Goal: Transaction & Acquisition: Purchase product/service

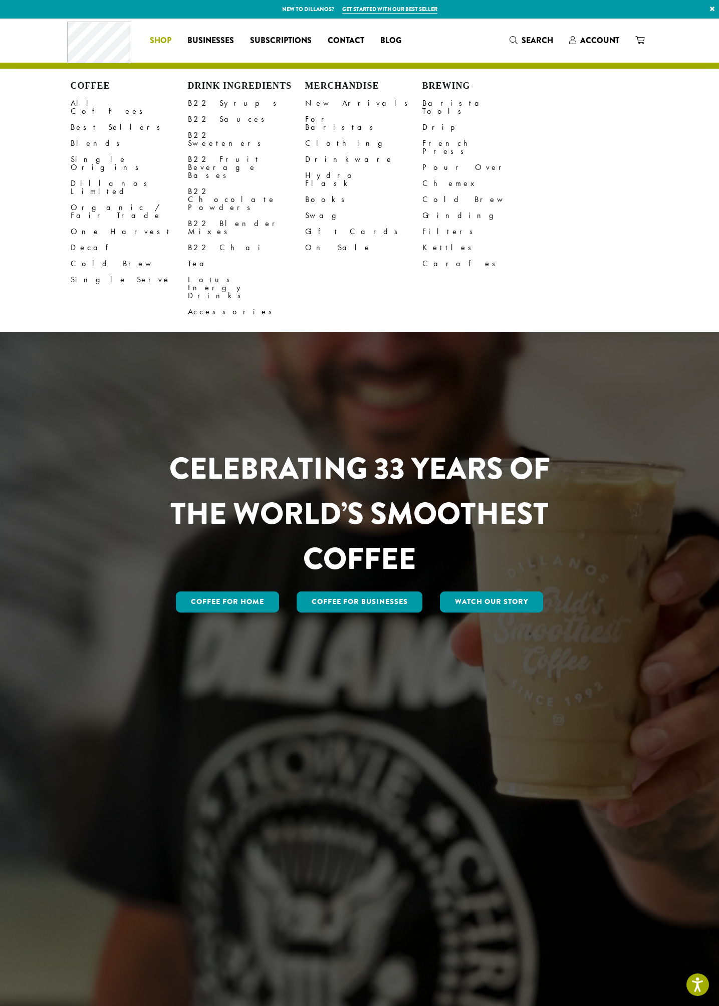
click at [162, 38] on span "Shop" at bounding box center [161, 41] width 22 height 13
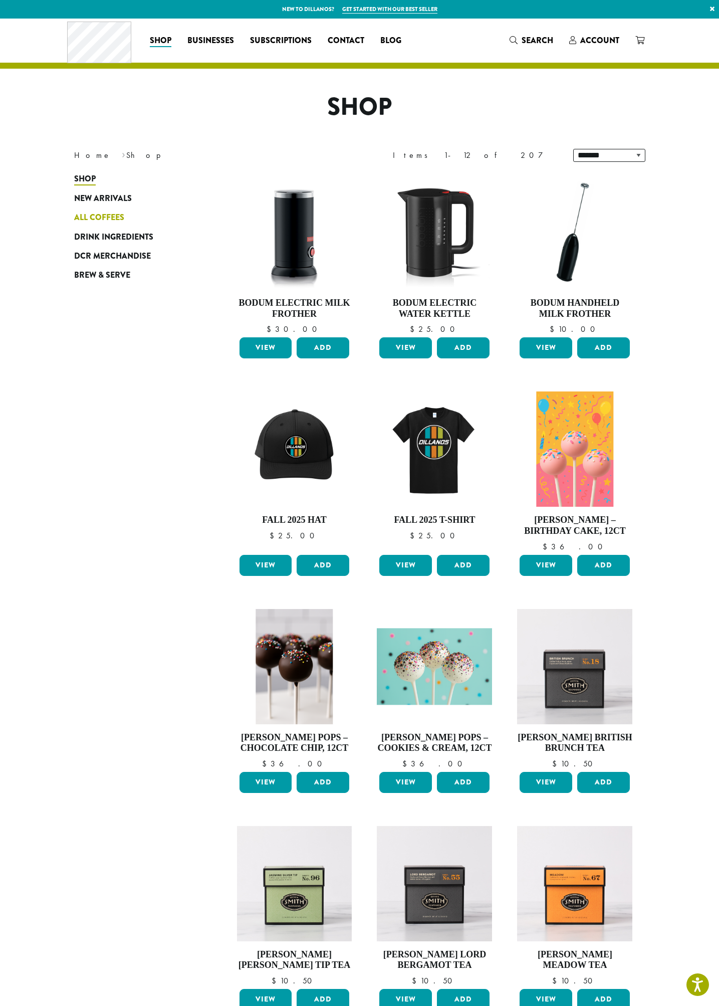
click at [107, 215] on span "All Coffees" at bounding box center [99, 218] width 50 height 13
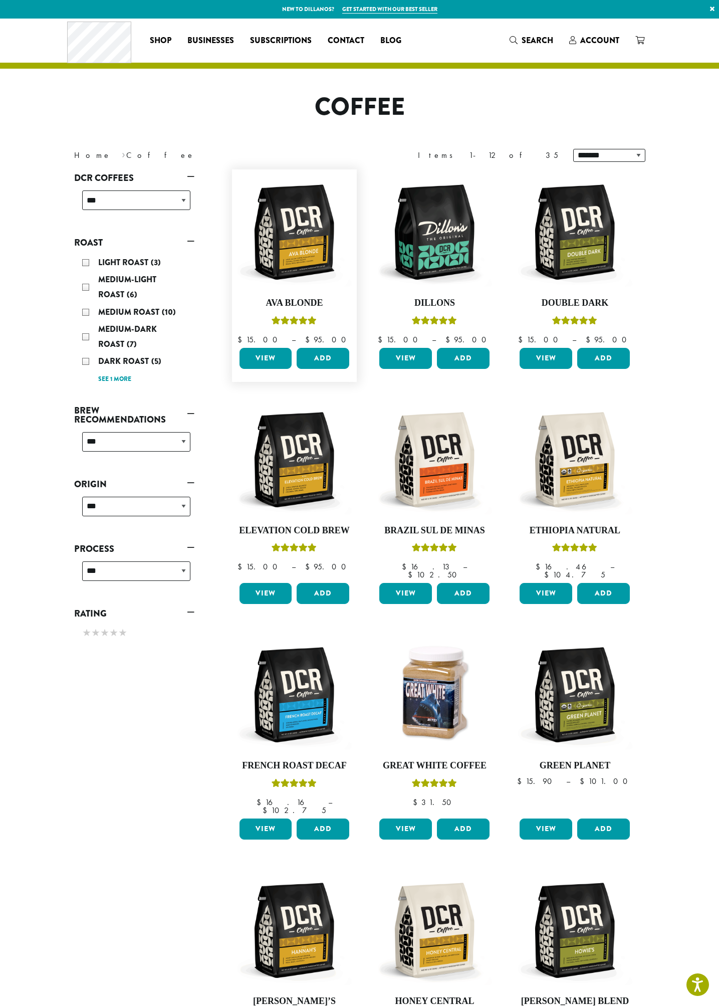
click at [270, 354] on link "View" at bounding box center [266, 358] width 53 height 21
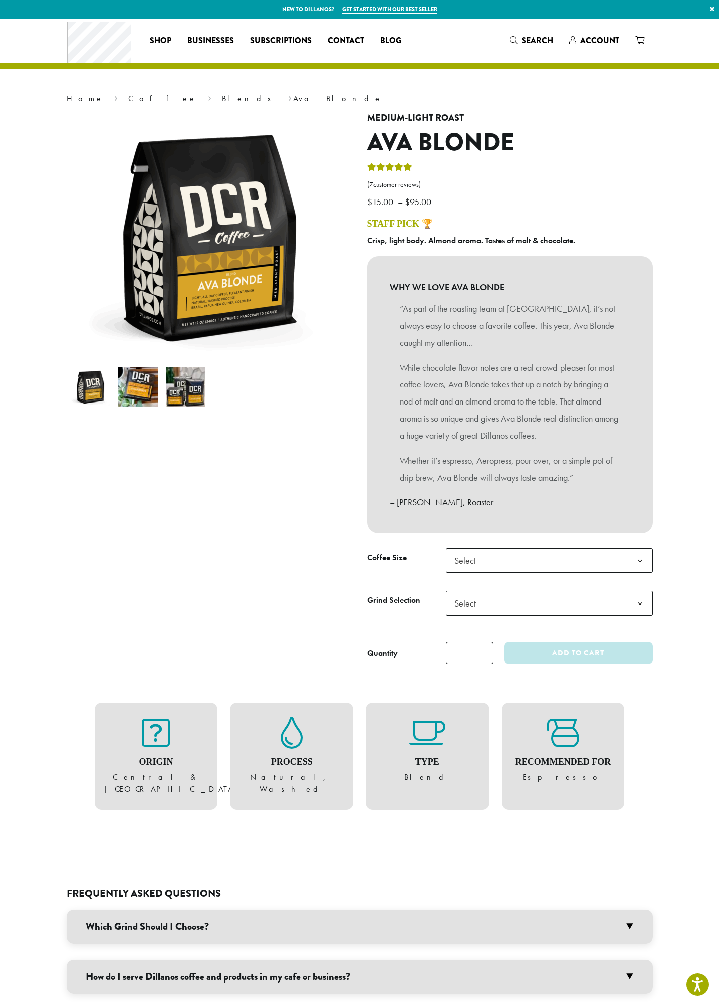
click at [533, 556] on span "Select" at bounding box center [549, 560] width 207 height 25
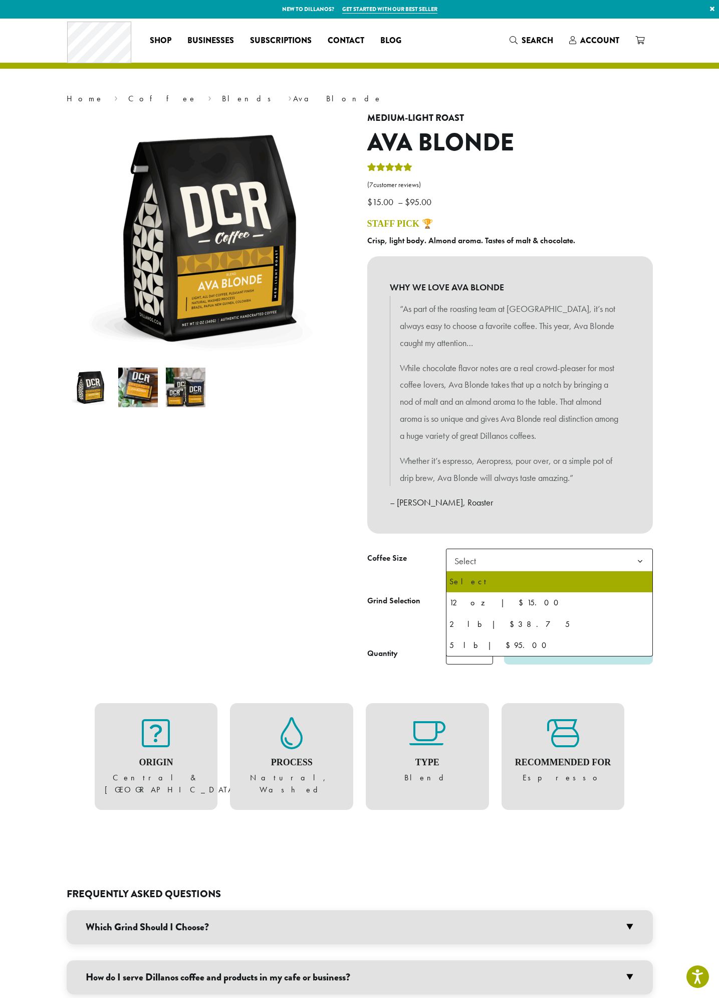
click at [347, 592] on div at bounding box center [209, 389] width 301 height 552
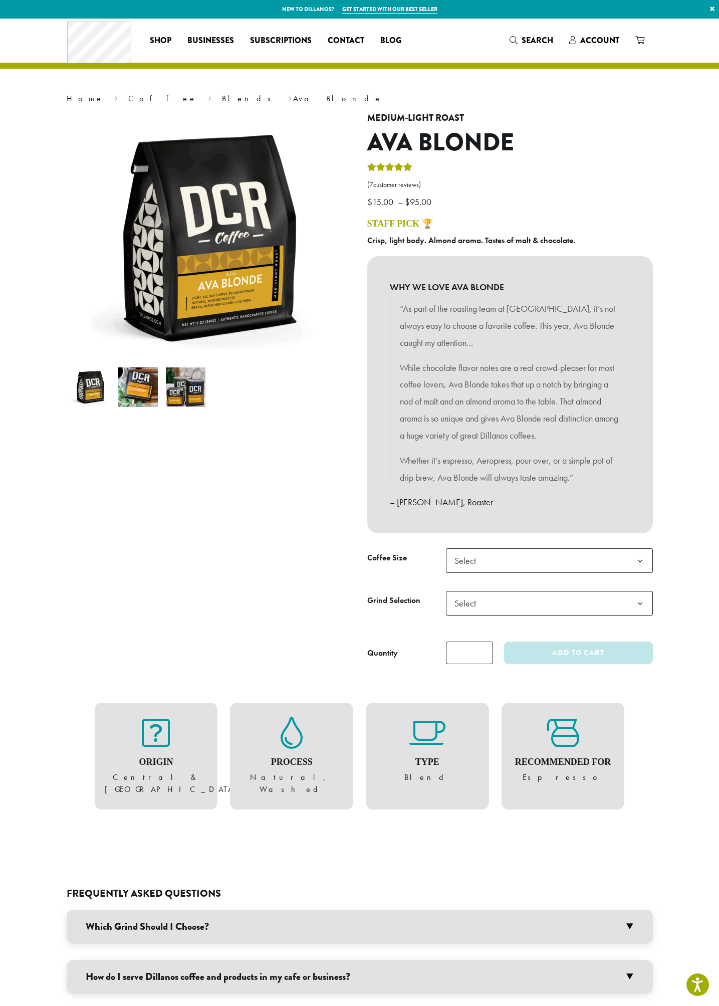
click at [531, 562] on span "Select" at bounding box center [549, 560] width 207 height 25
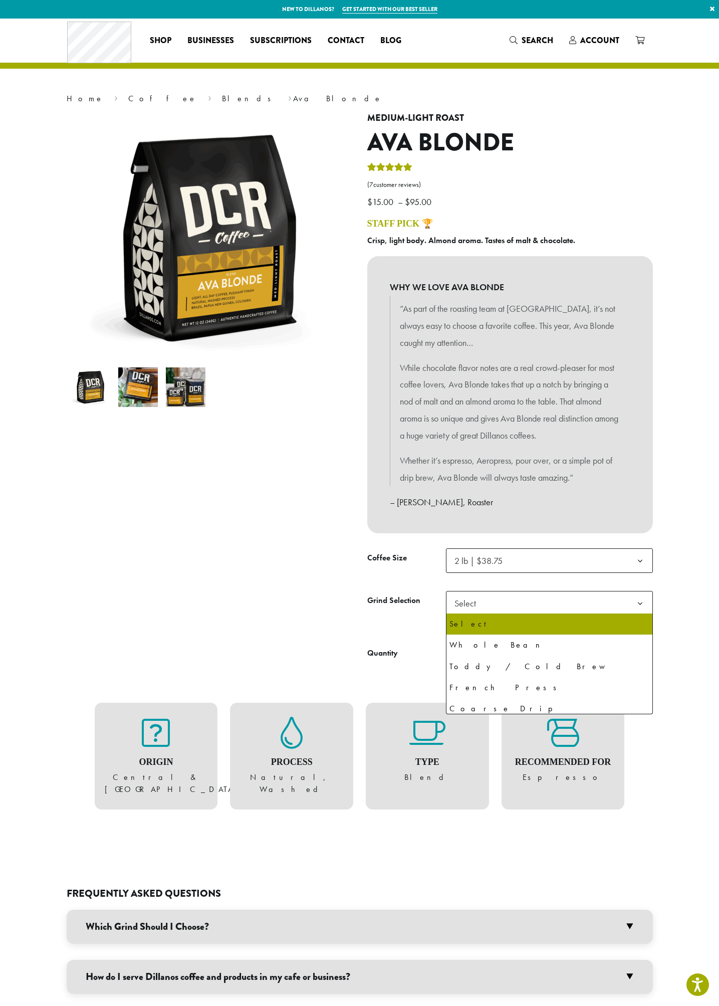
click at [492, 608] on span "Select" at bounding box center [549, 603] width 207 height 25
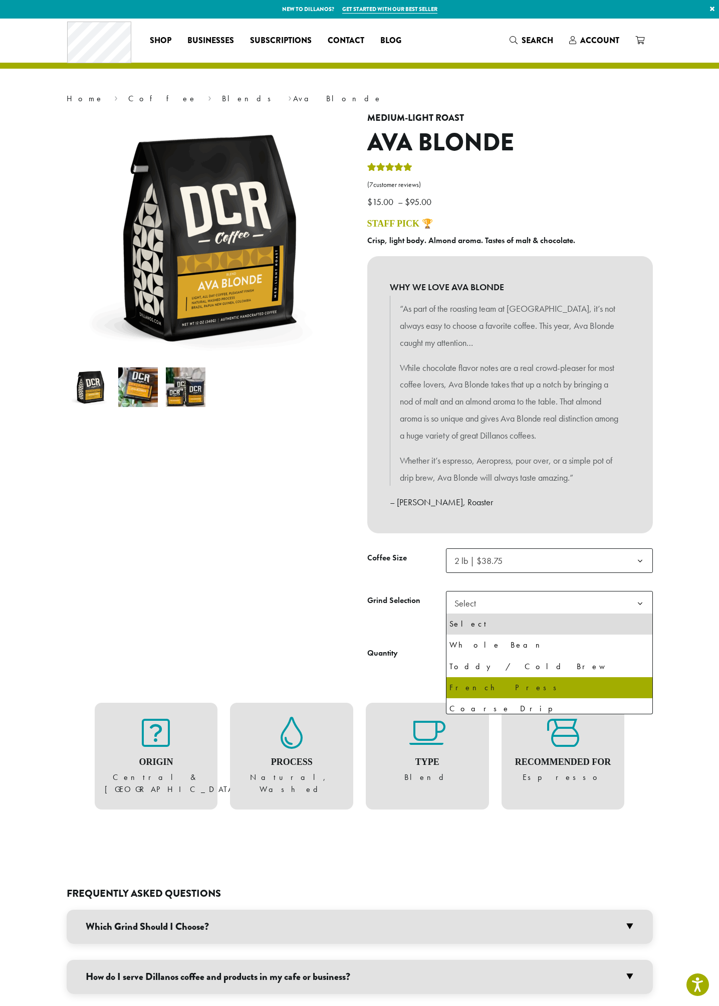
select select "**********"
